Goal: Transaction & Acquisition: Purchase product/service

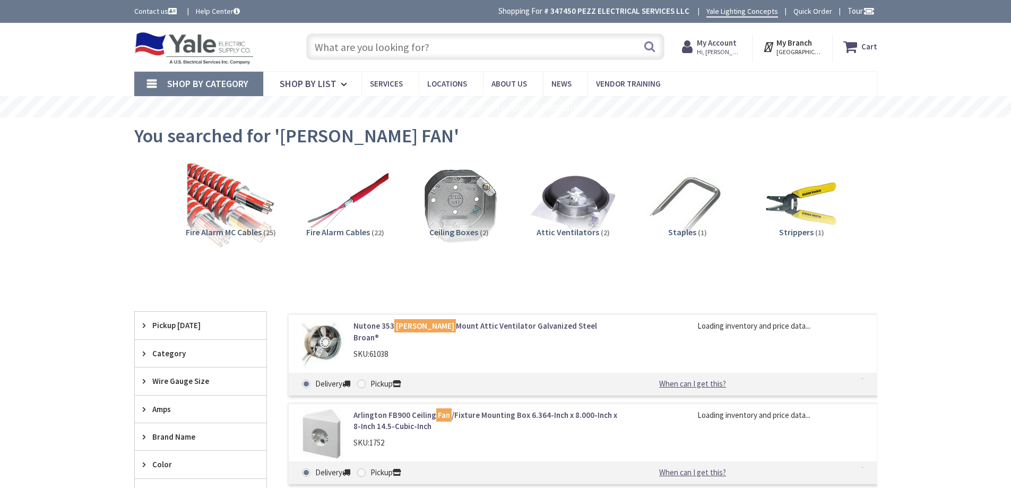
click at [455, 328] on link "Nutone 353 [PERSON_NAME] Mount Attic Ventilator Galvanized Steel Broan®" at bounding box center [488, 331] width 270 height 23
type input "[GEOGRAPHIC_DATA], [GEOGRAPHIC_DATA]"
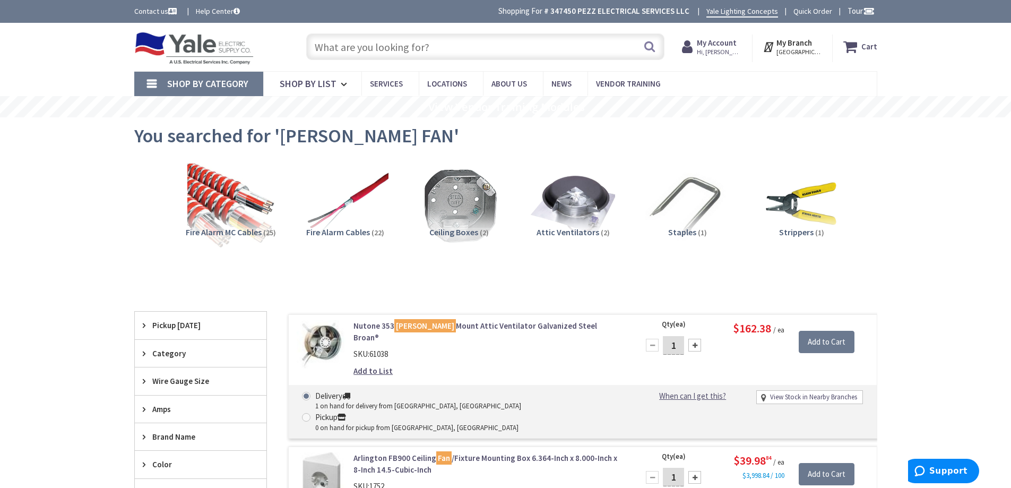
scroll to position [61, 0]
